Goal: Download file/media

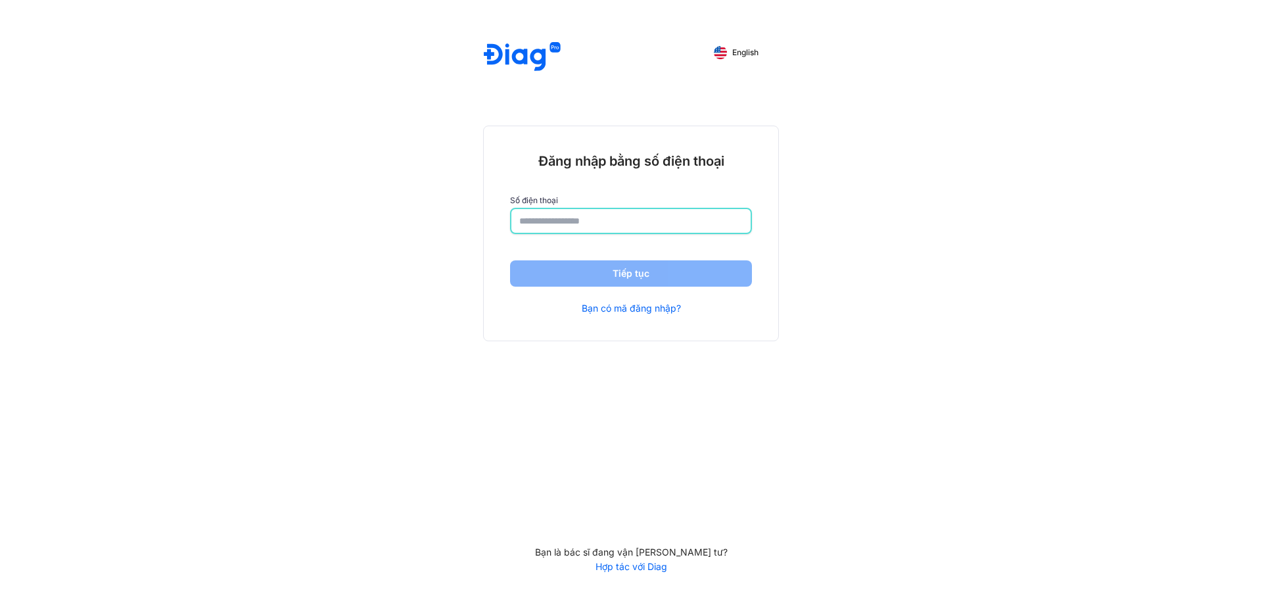
click at [603, 212] on input "number" at bounding box center [630, 221] width 223 height 24
type input "**********"
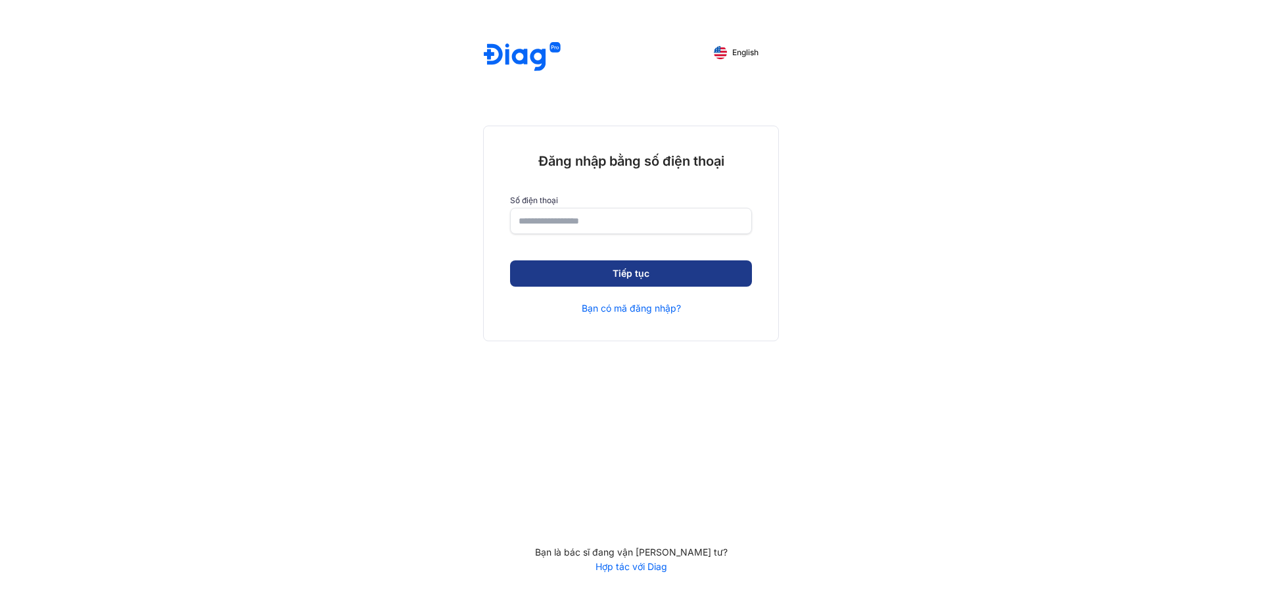
click at [643, 274] on button "Tiếp tục" at bounding box center [631, 273] width 242 height 26
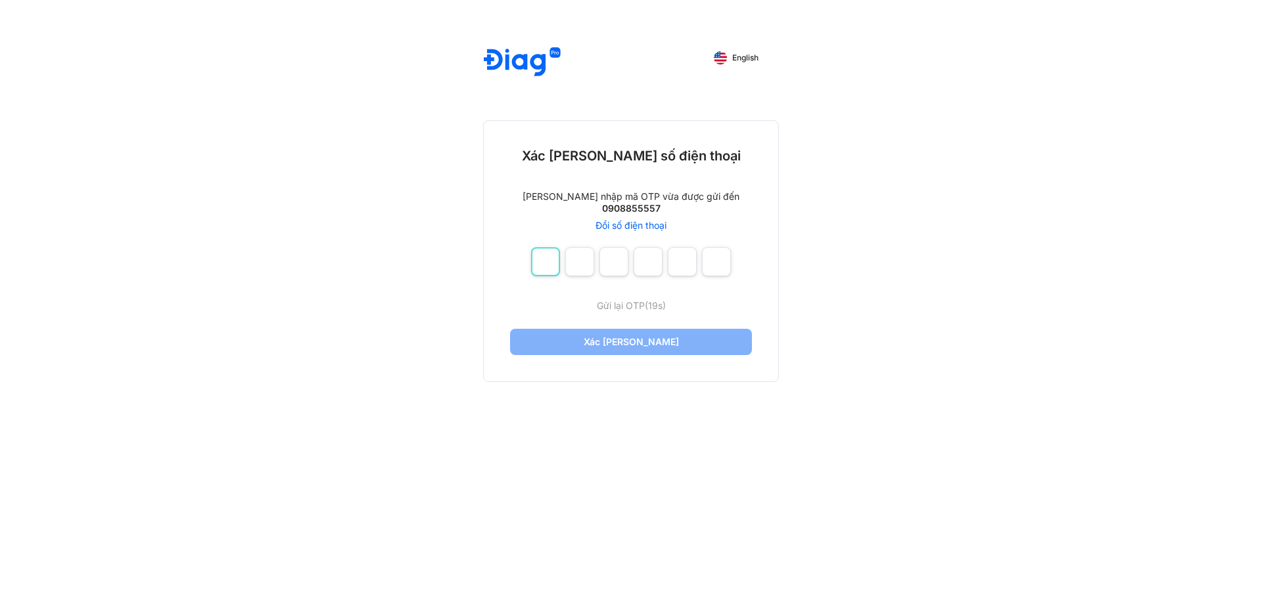
click at [543, 267] on input "number" at bounding box center [545, 261] width 29 height 29
type input "*"
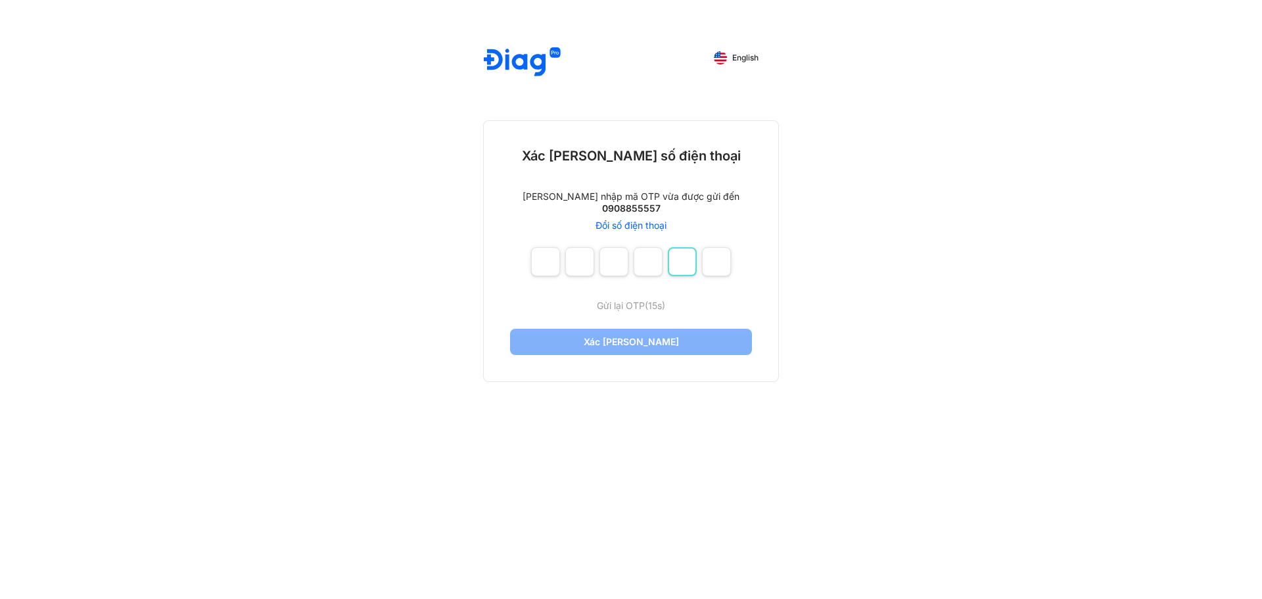
type input "*"
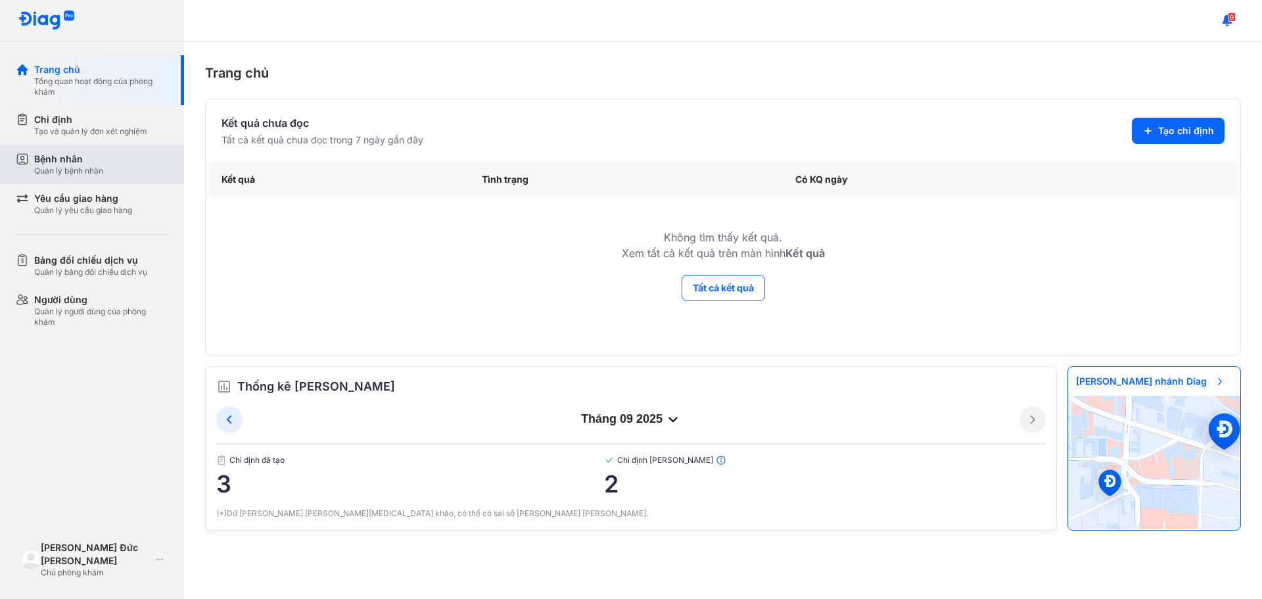
click at [51, 158] on div "Bệnh nhân" at bounding box center [68, 158] width 69 height 13
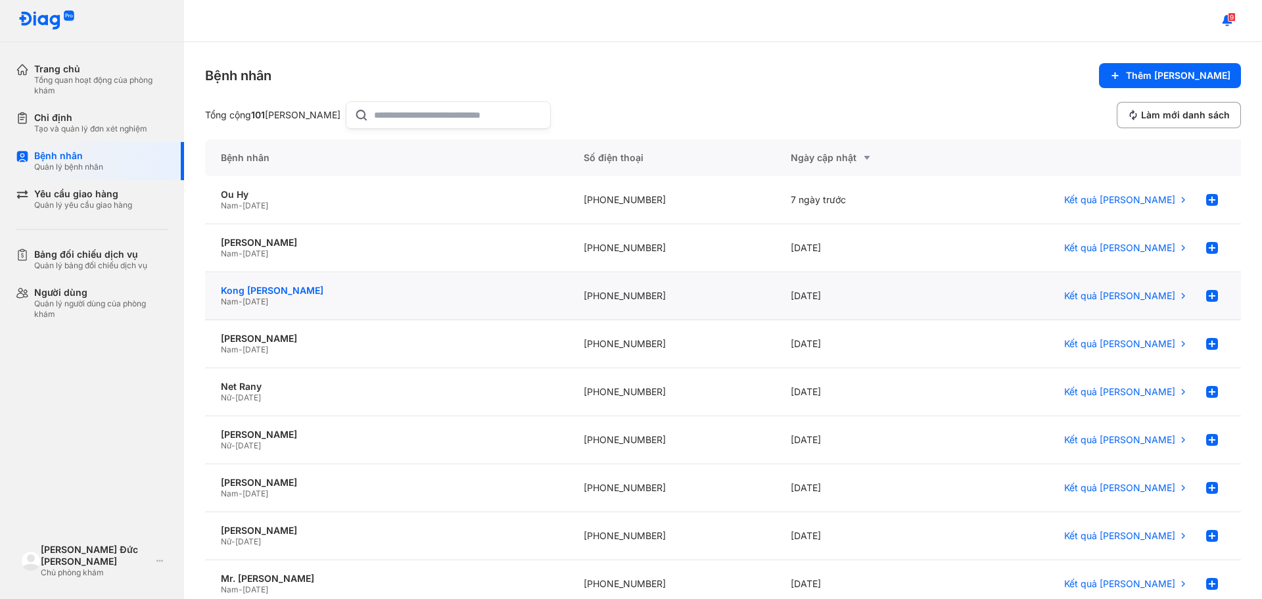
click at [338, 291] on div "Kong Heang" at bounding box center [386, 291] width 331 height 12
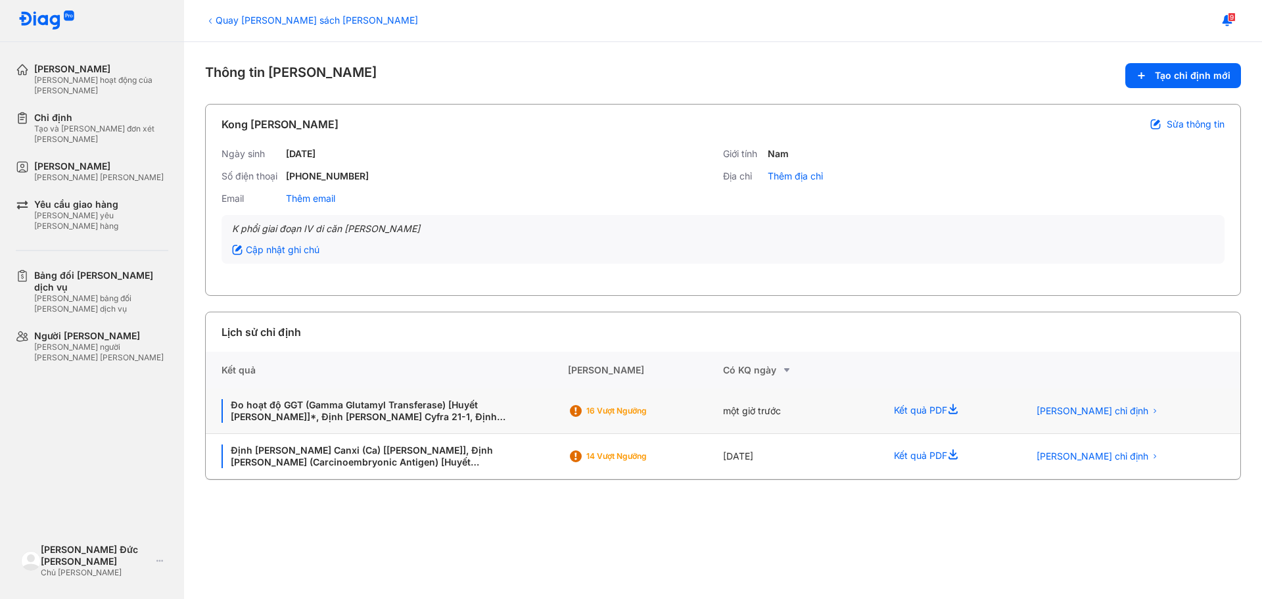
click at [470, 388] on div "Đo hoạt độ GGT (Gamma Glutamyl Transferase) [Huyết Thanh]*, Định lượng Cyfra 21…" at bounding box center [387, 410] width 362 height 45
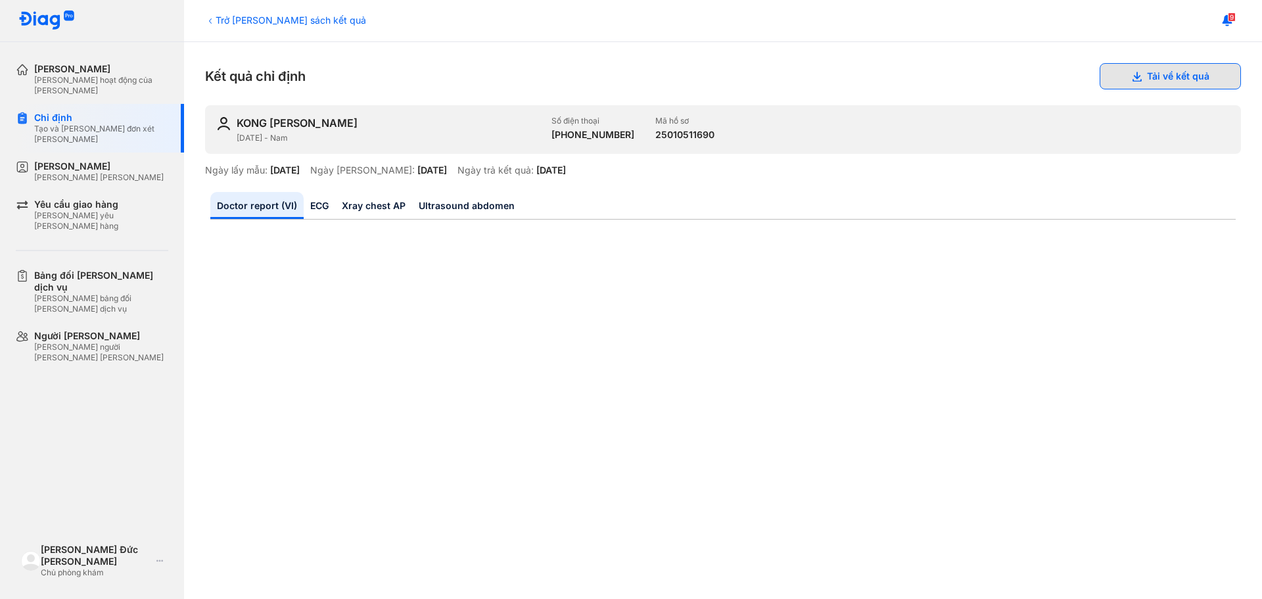
click at [1142, 75] on button "Tải về kết quả" at bounding box center [1169, 76] width 141 height 26
click at [87, 160] on div "Bệnh nhân" at bounding box center [98, 166] width 129 height 12
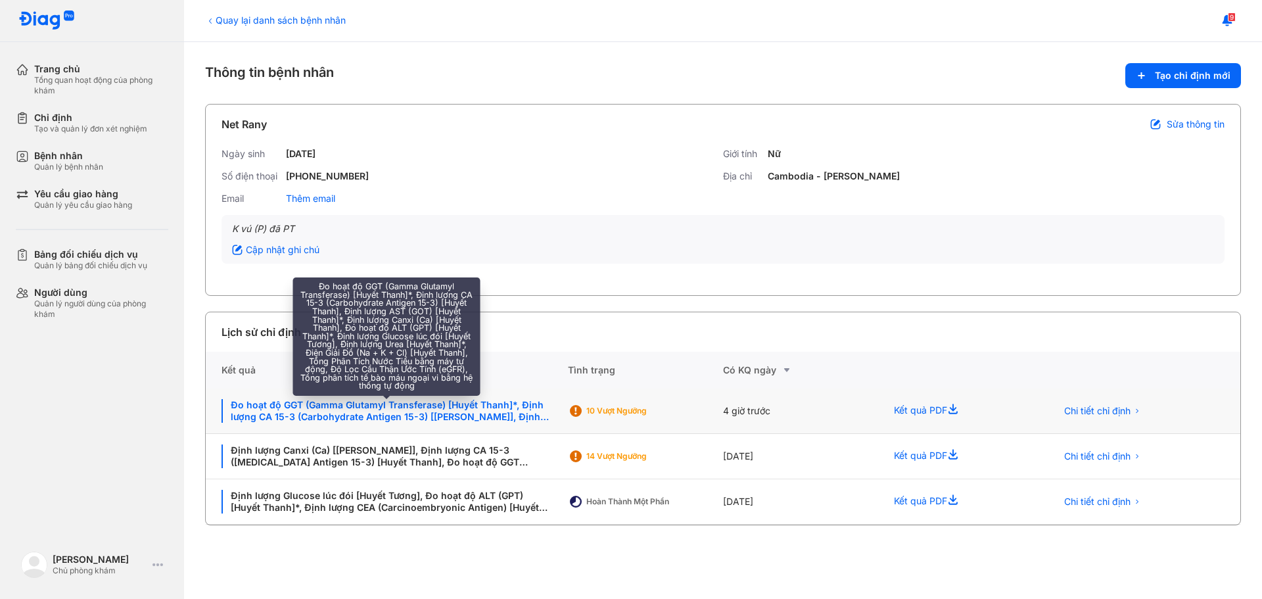
click at [539, 415] on div "Đo hoạt độ GGT (Gamma Glutamyl Transferase) [Huyết Thanh]*, Định lượng CA 15-3 …" at bounding box center [386, 411] width 330 height 24
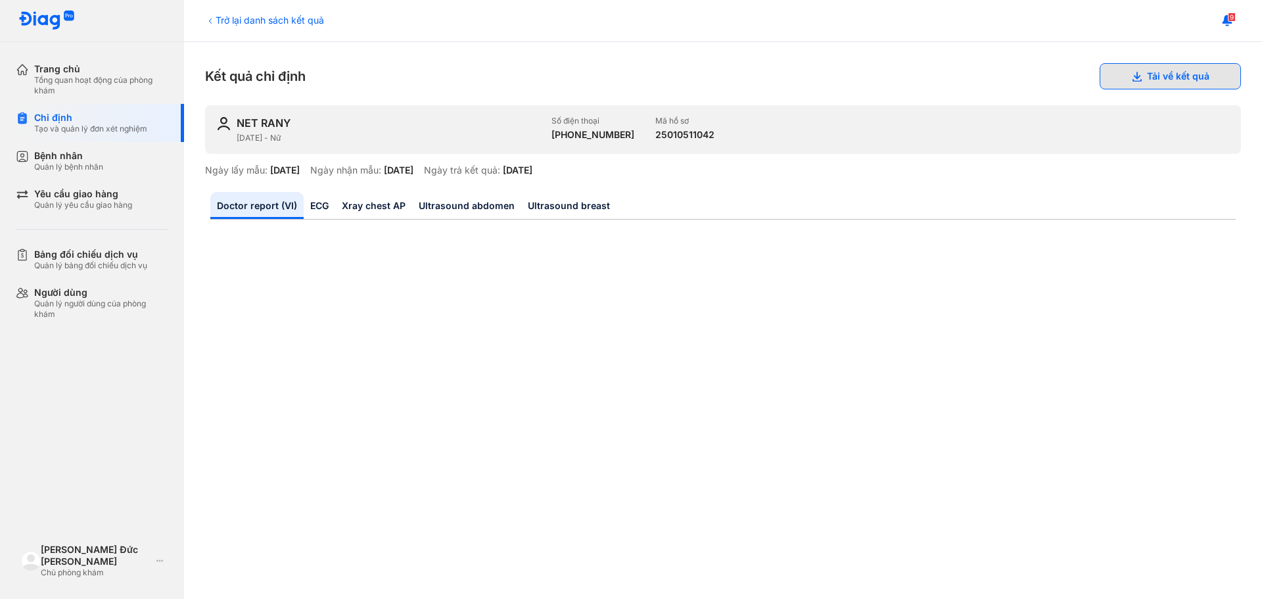
click at [1131, 80] on icon at bounding box center [1136, 76] width 11 height 11
